Goal: Communication & Community: Share content

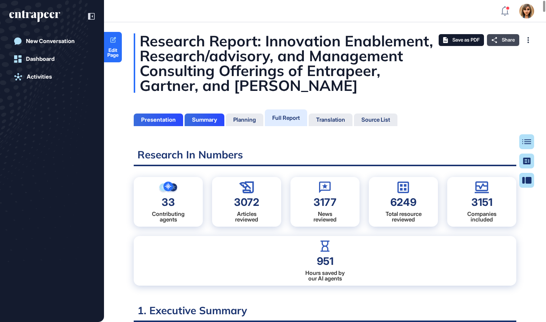
click at [498, 41] on div "Share" at bounding box center [503, 40] width 32 height 12
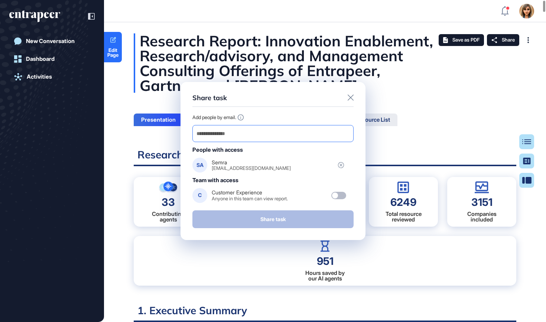
click at [261, 136] on input "email" at bounding box center [273, 133] width 154 height 10
paste input "**********"
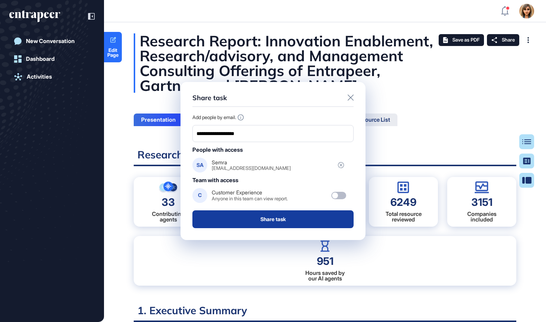
type input "**********"
click at [284, 220] on button "Share task" at bounding box center [272, 219] width 161 height 18
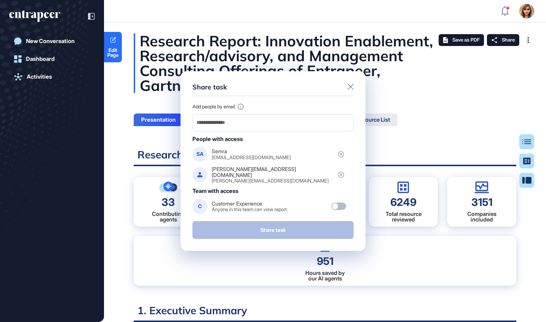
click at [352, 88] on icon at bounding box center [350, 87] width 6 height 6
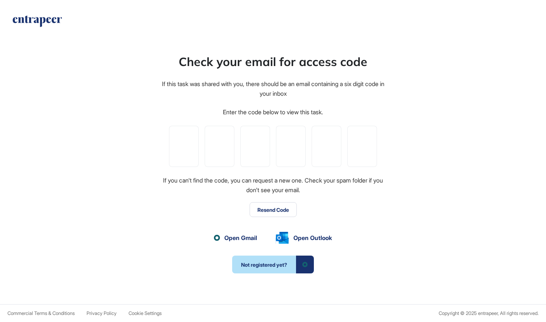
scroll to position [0, 0]
click at [39, 22] on icon "entrapeer-logo" at bounding box center [37, 22] width 51 height 12
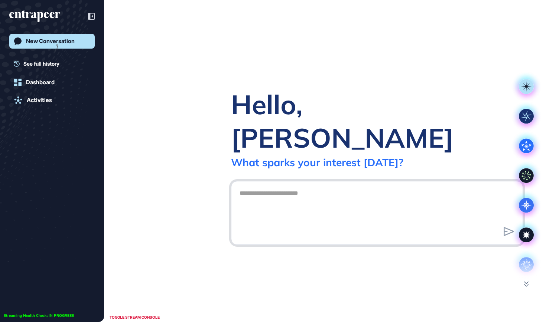
scroll to position [0, 0]
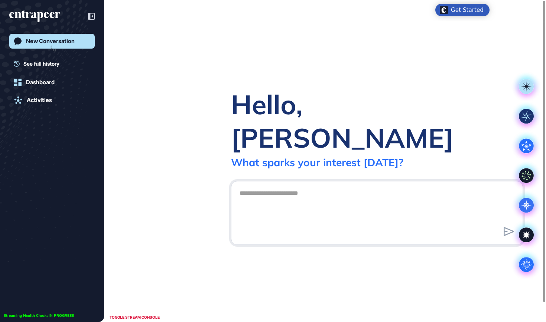
click at [39, 22] on icon "entrapeer-logo" at bounding box center [34, 16] width 51 height 12
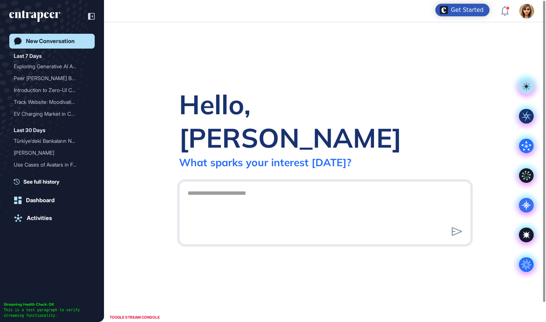
click at [91, 16] on icon at bounding box center [91, 16] width 7 height 7
